Goal: Navigation & Orientation: Find specific page/section

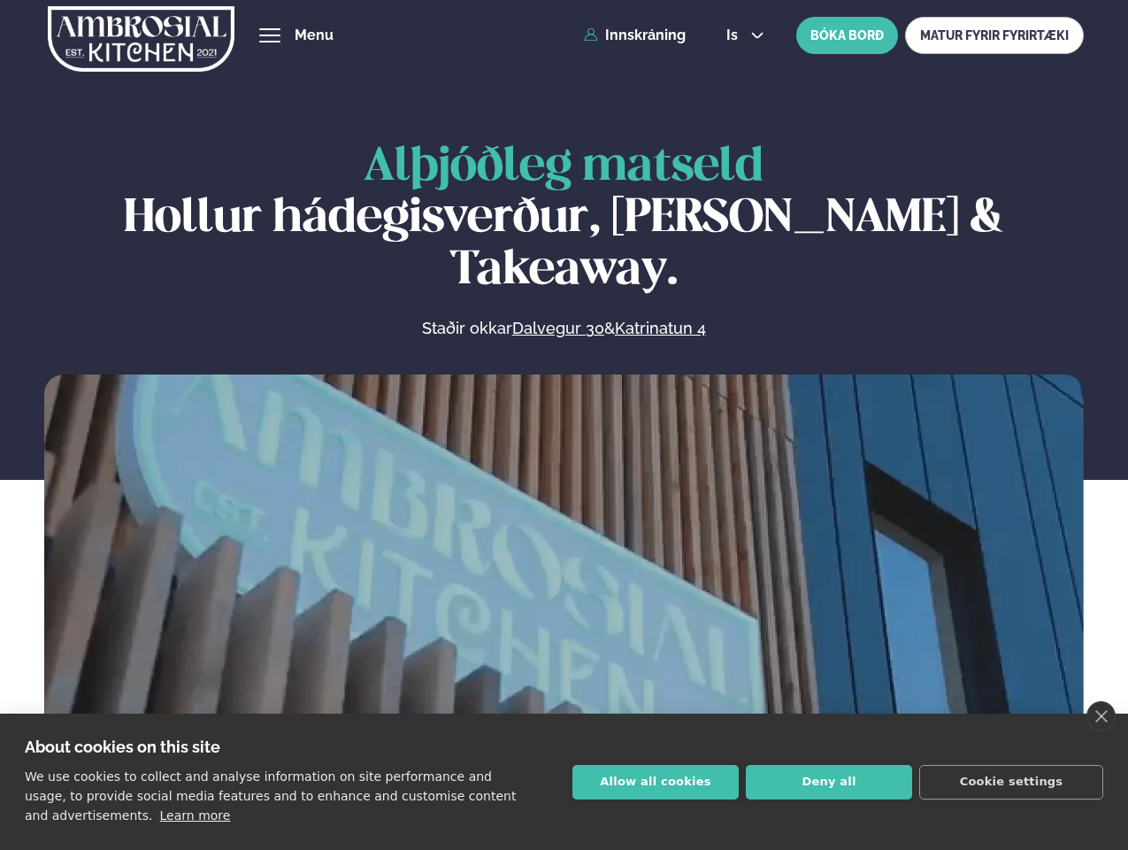
click at [1101, 716] on link "close" at bounding box center [1101, 716] width 29 height 30
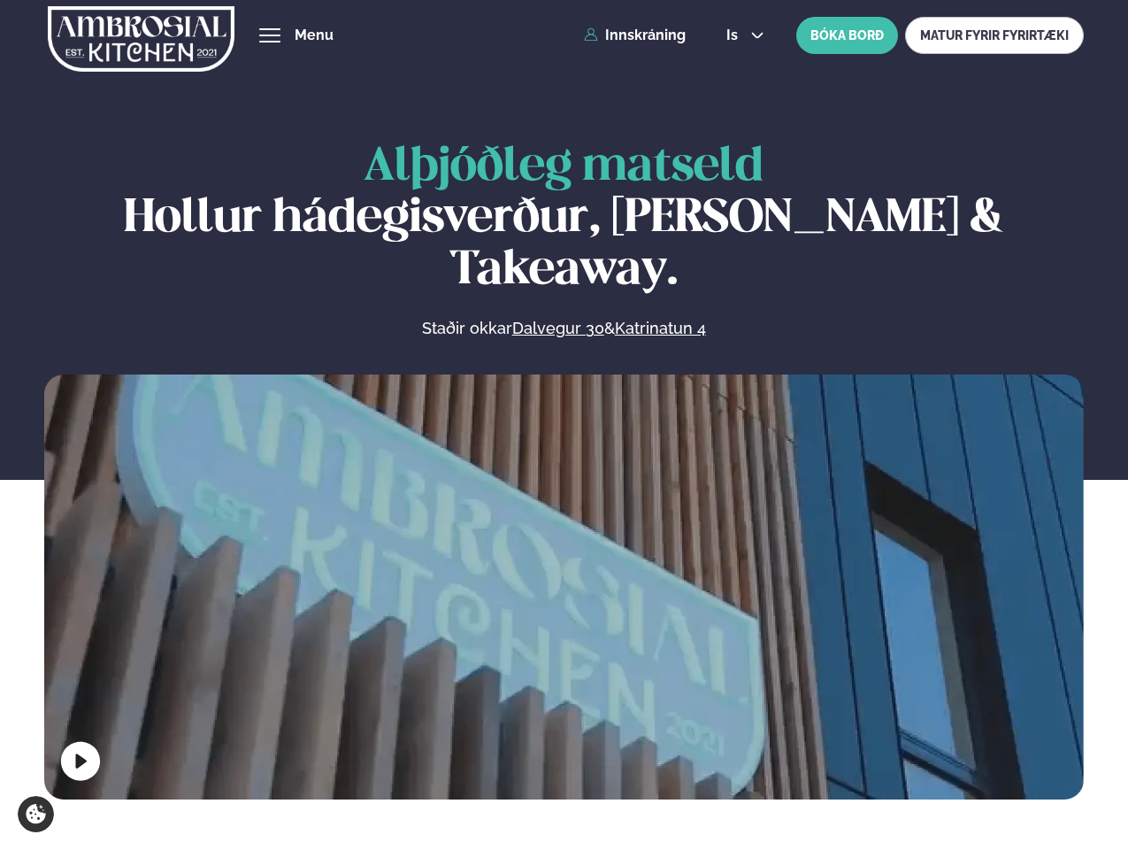
click at [270, 35] on span "hamburger" at bounding box center [270, 35] width 16 height 16
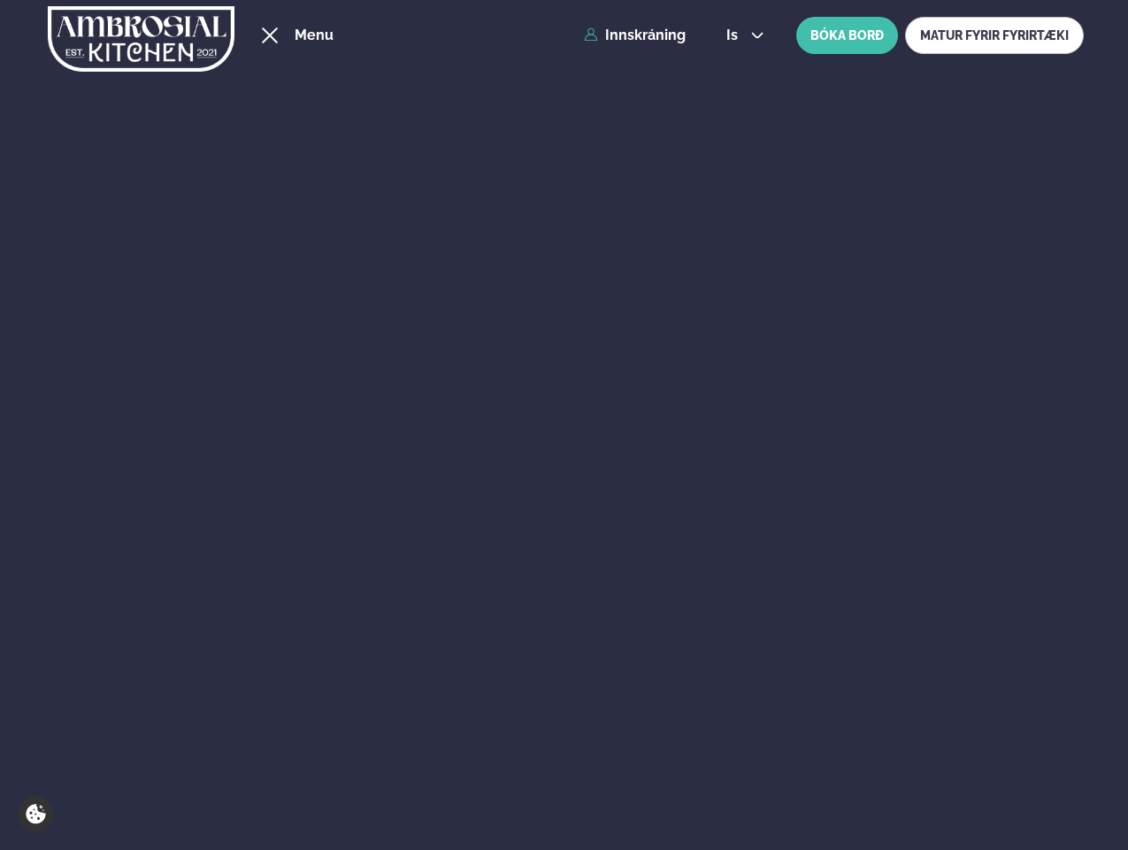
click at [743, 35] on span "is" at bounding box center [735, 35] width 17 height 14
click at [564, 582] on div "Um okkur" at bounding box center [427, 552] width 1093 height 67
